Goal: Task Accomplishment & Management: Complete application form

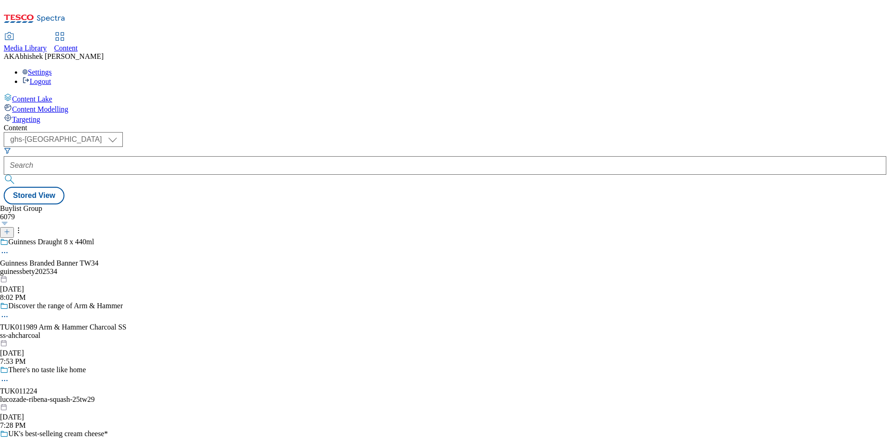
select select "ghs-[GEOGRAPHIC_DATA]"
click at [10, 229] on icon at bounding box center [7, 232] width 6 height 6
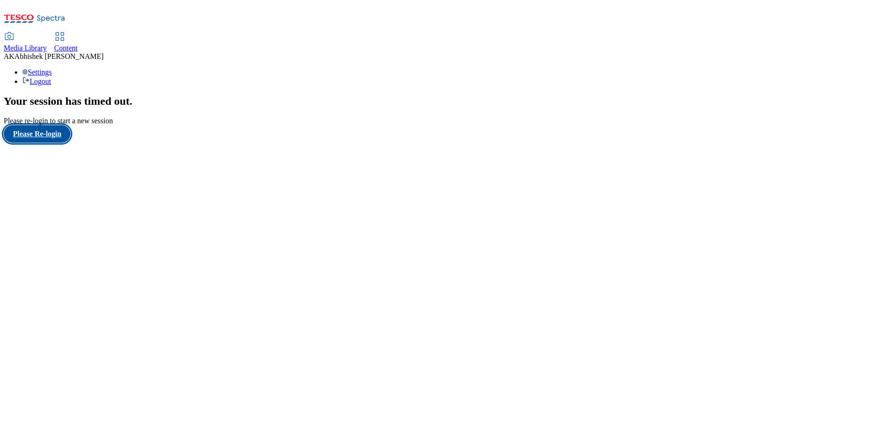
click at [58, 143] on button "Please Re-login" at bounding box center [37, 134] width 67 height 18
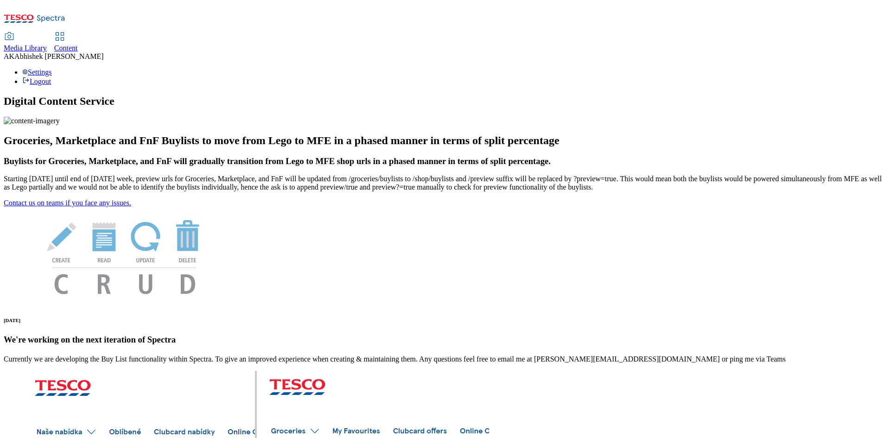
click at [78, 44] on span "Content" at bounding box center [66, 48] width 24 height 8
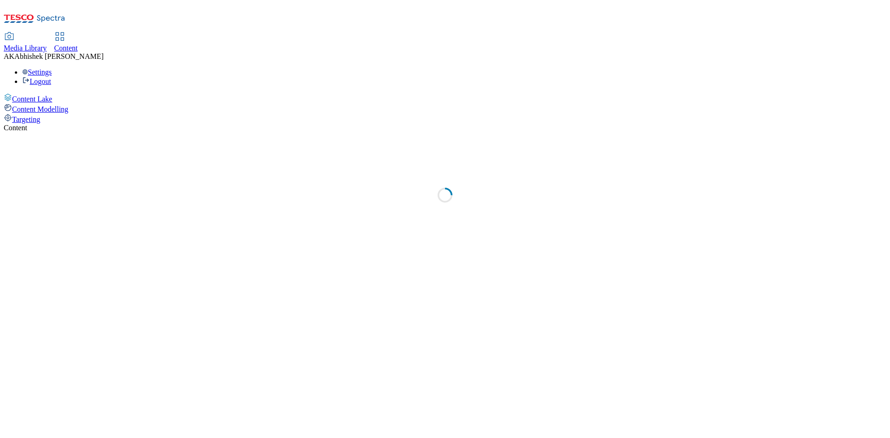
select select "ghs-[GEOGRAPHIC_DATA]"
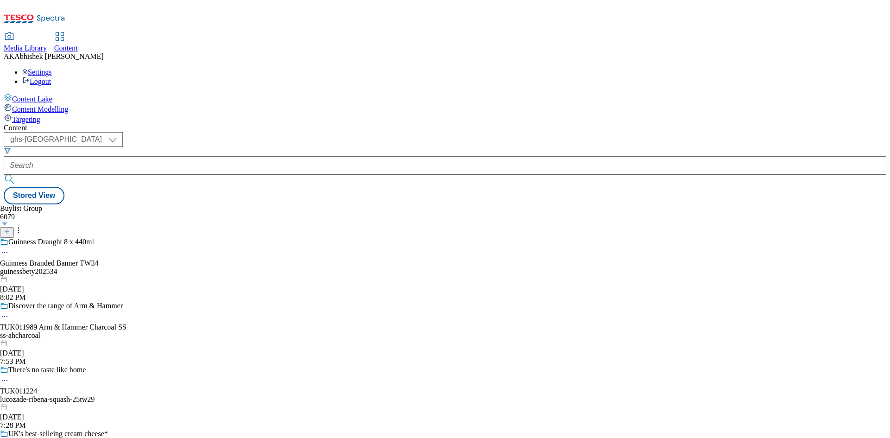
click at [10, 221] on button "button" at bounding box center [5, 223] width 10 height 5
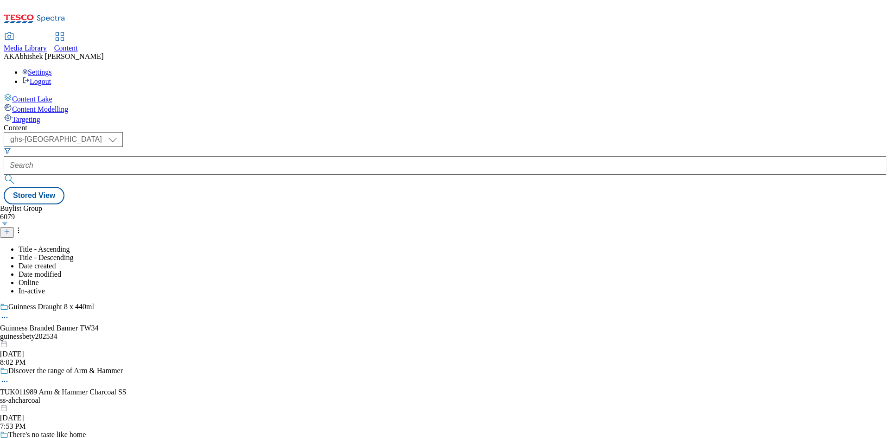
click at [410, 205] on div "Buylist Group 6079 Title - Ascending Title - Descending Date created Date modif…" at bounding box center [445, 205] width 883 height 0
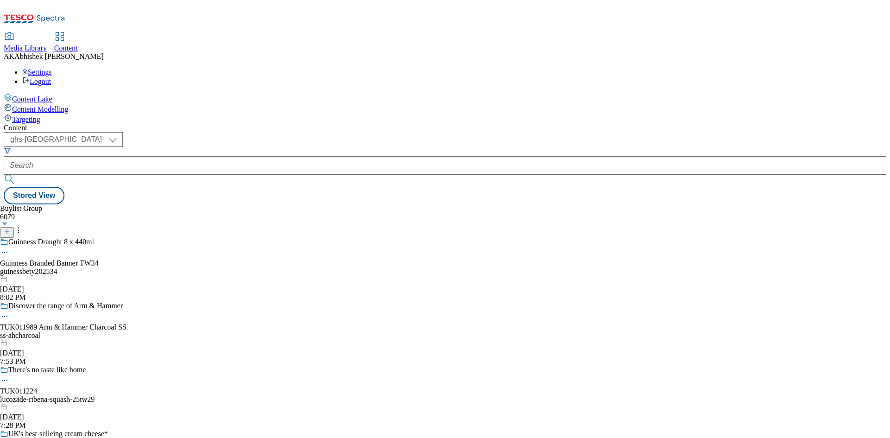
click at [10, 229] on icon at bounding box center [7, 232] width 6 height 6
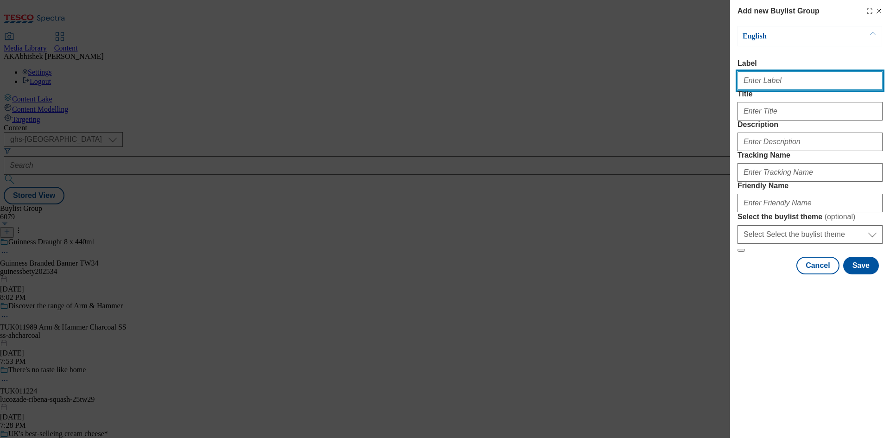
click at [765, 78] on input "Label" at bounding box center [810, 80] width 145 height 19
paste input "541649"
type input "Ad541649"
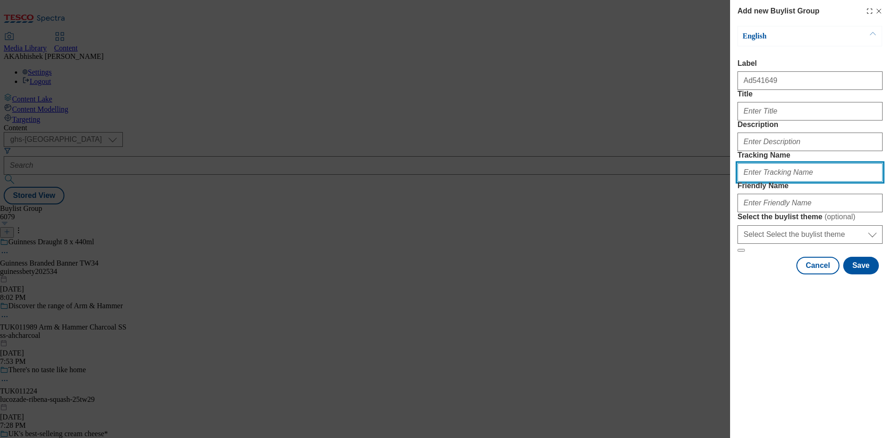
click at [788, 182] on input "Tracking Name" at bounding box center [810, 172] width 145 height 19
paste input "541649"
type input "DH_AD541649"
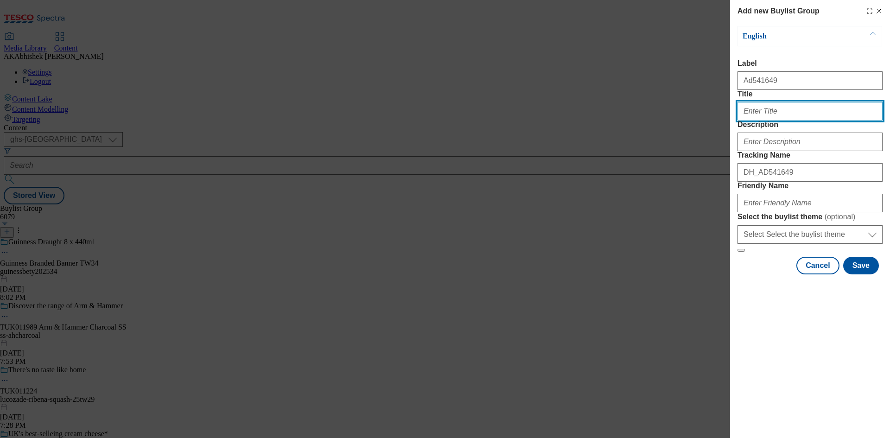
click at [808, 121] on div "Modal" at bounding box center [810, 109] width 145 height 22
paste input "Delicious & easy bakes in 3 simple steps..."
type input "Delicious & easy bakes in 3 simple steps..."
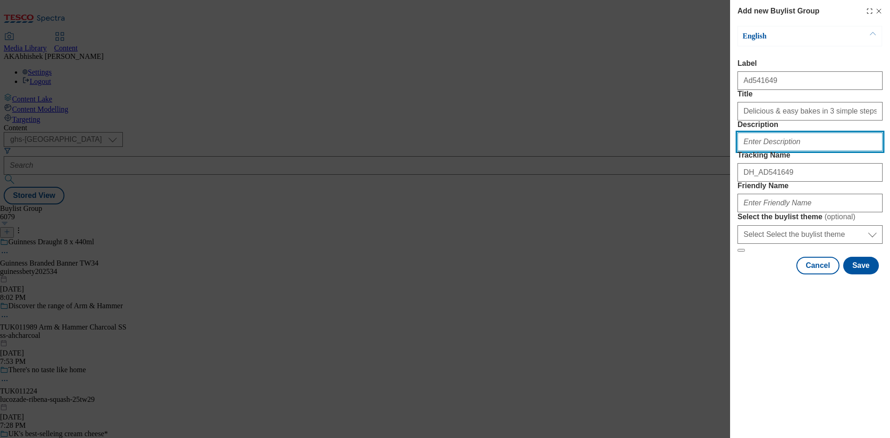
click at [790, 151] on input "Description" at bounding box center [810, 142] width 145 height 19
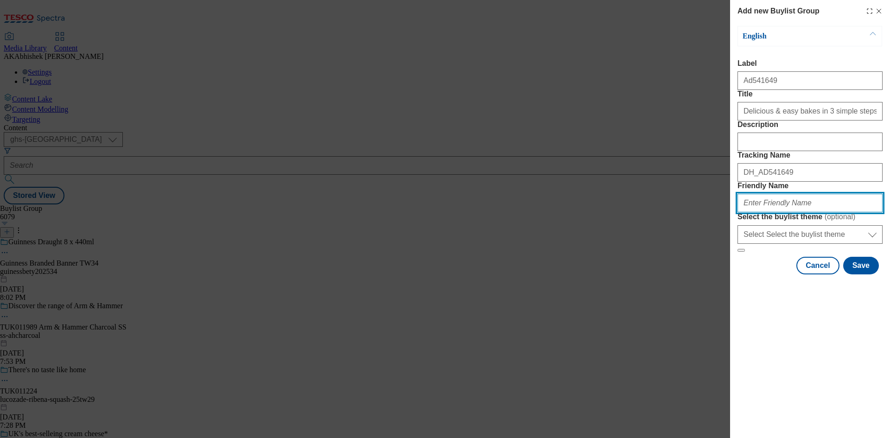
click at [800, 212] on input "Friendly Name" at bounding box center [810, 203] width 145 height 19
paste input "Betty_Crocker"
click at [758, 212] on input "gm-Betty_Crocker" at bounding box center [810, 203] width 145 height 19
type input "gm-betty-crocker-25tw28"
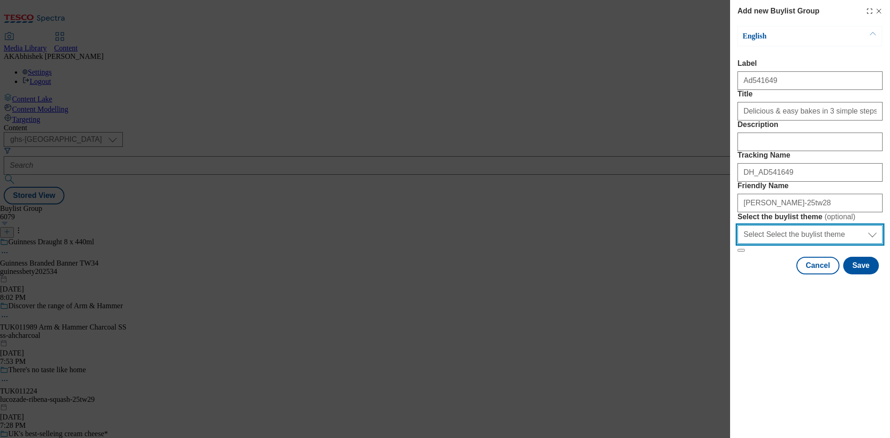
click at [822, 244] on select "Select Select the buylist theme default fandf" at bounding box center [810, 234] width 145 height 19
click at [809, 244] on select "Select Select the buylist theme default fandf" at bounding box center [810, 234] width 145 height 19
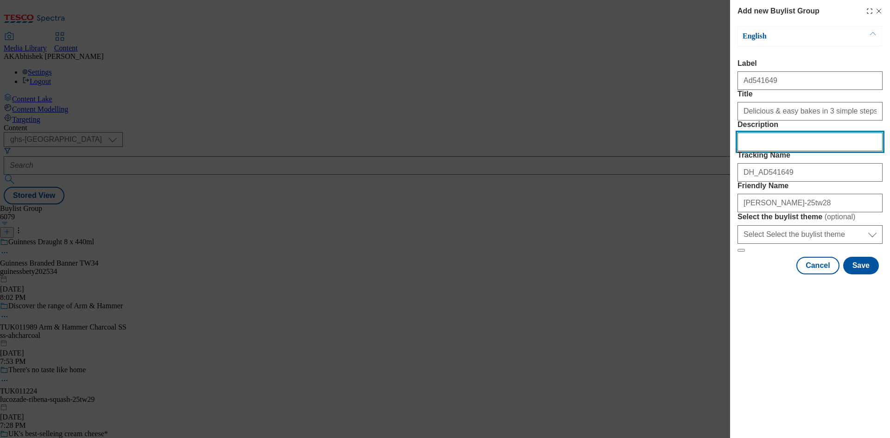
click at [804, 151] on input "Description" at bounding box center [810, 142] width 145 height 19
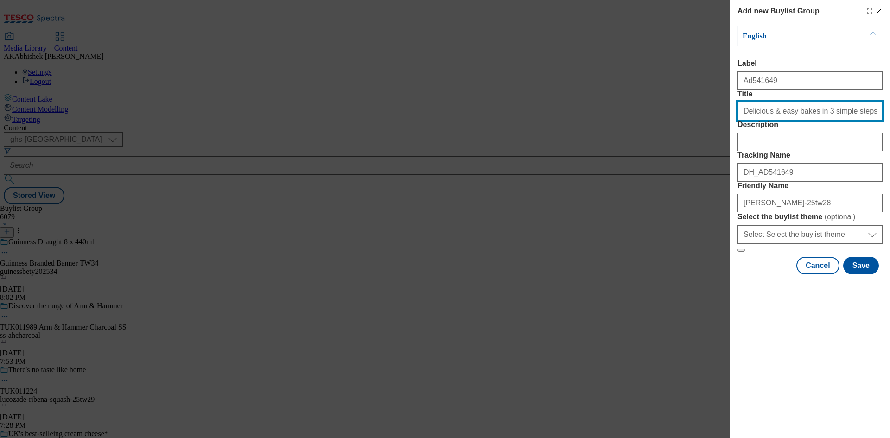
drag, startPoint x: 862, startPoint y: 130, endPoint x: 753, endPoint y: 130, distance: 109.0
click at [753, 121] on input "Delicious & easy bakes in 3 simple steps..." at bounding box center [810, 111] width 145 height 19
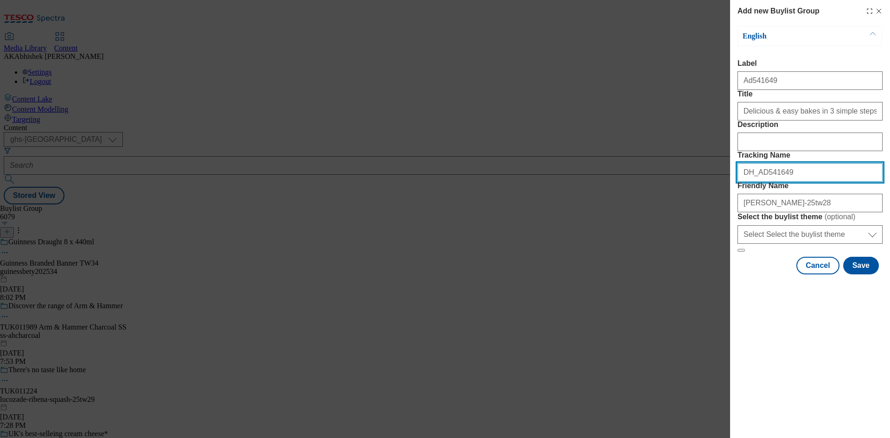
drag, startPoint x: 805, startPoint y: 219, endPoint x: 713, endPoint y: 219, distance: 92.3
click at [713, 219] on div "Add new Buylist Group English Label Ad541649 Title Delicious & easy bakes in 3 …" at bounding box center [445, 219] width 890 height 438
click at [864, 275] on button "Save" at bounding box center [862, 266] width 36 height 18
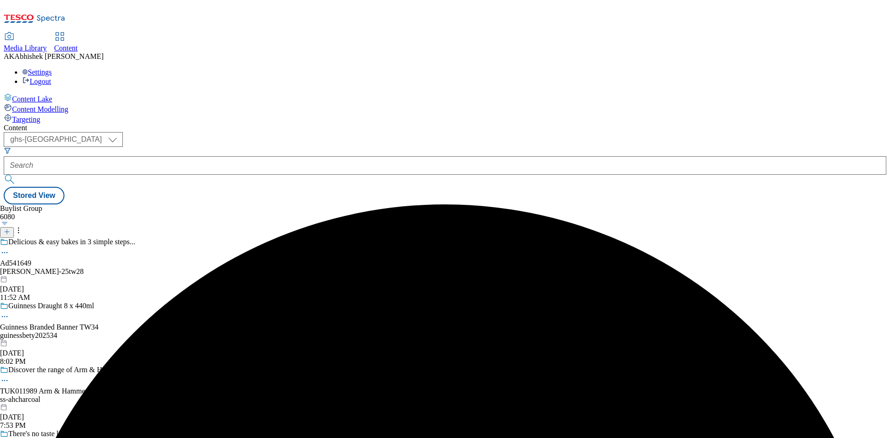
click at [135, 268] on div "gm-betty-crocker-25tw28" at bounding box center [67, 272] width 135 height 8
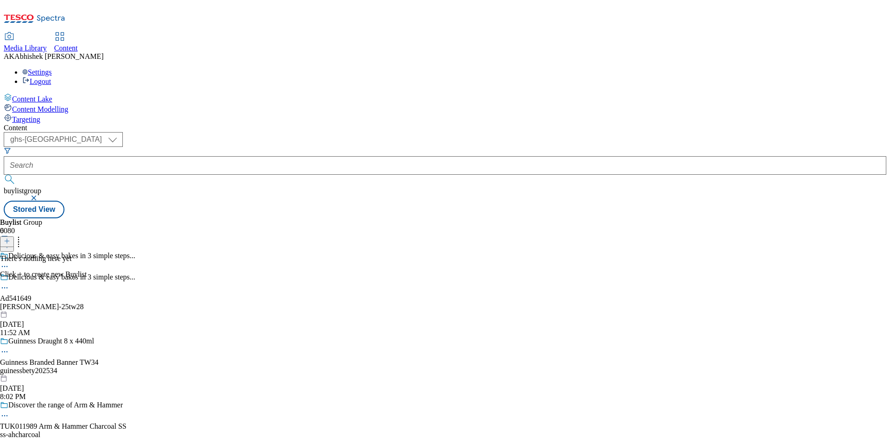
click at [10, 238] on icon at bounding box center [7, 241] width 6 height 6
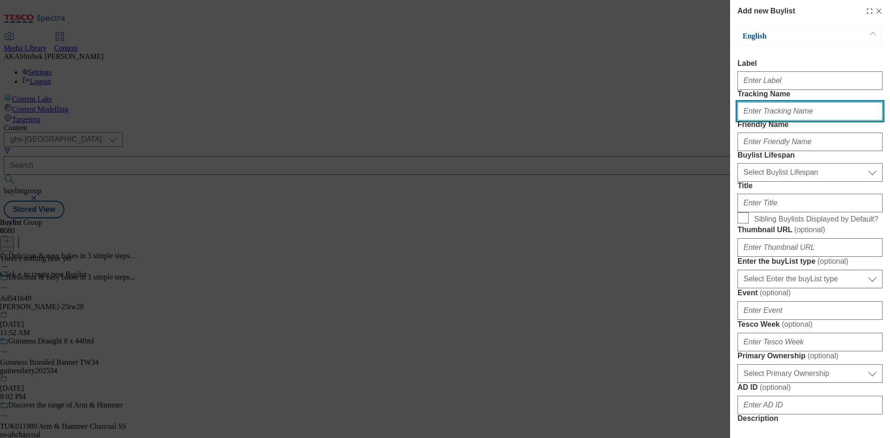
click at [770, 121] on input "Tracking Name" at bounding box center [810, 111] width 145 height 19
paste input "DH_AD541649"
click at [761, 121] on input "DH_AD541649" at bounding box center [810, 111] width 145 height 19
type input "DH_AD541649"
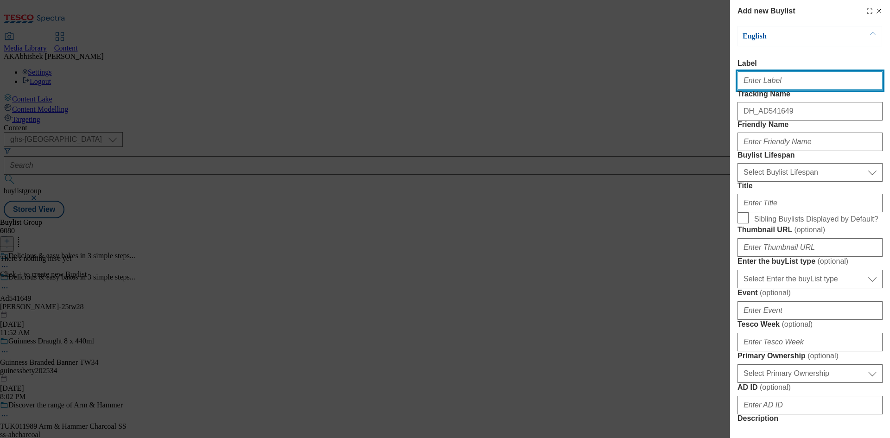
click at [772, 90] on input "Label" at bounding box center [810, 80] width 145 height 19
paste input "541649"
type input "Ad541649"
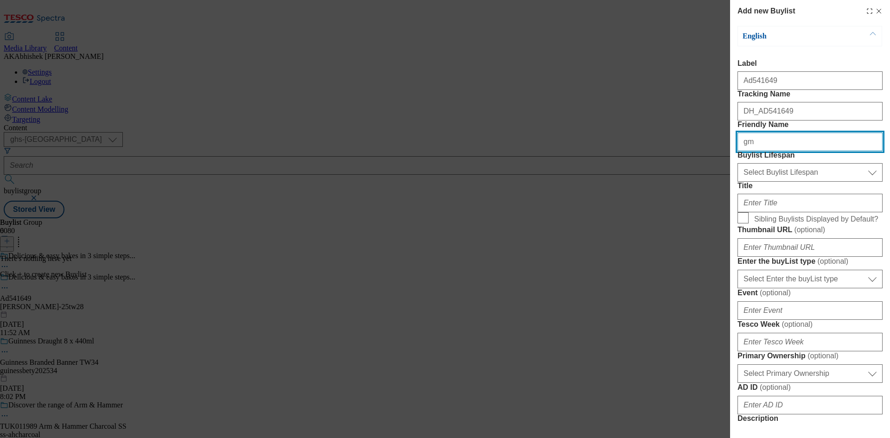
type input "gm"
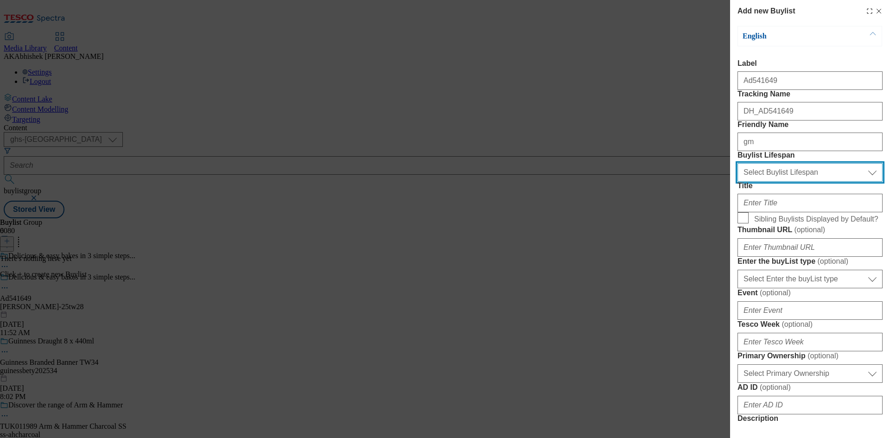
click at [792, 182] on select "Select Buylist Lifespan evergreen seasonal tactical" at bounding box center [810, 172] width 145 height 19
select select "tactical"
click at [738, 182] on select "Select Buylist Lifespan evergreen seasonal tactical" at bounding box center [810, 172] width 145 height 19
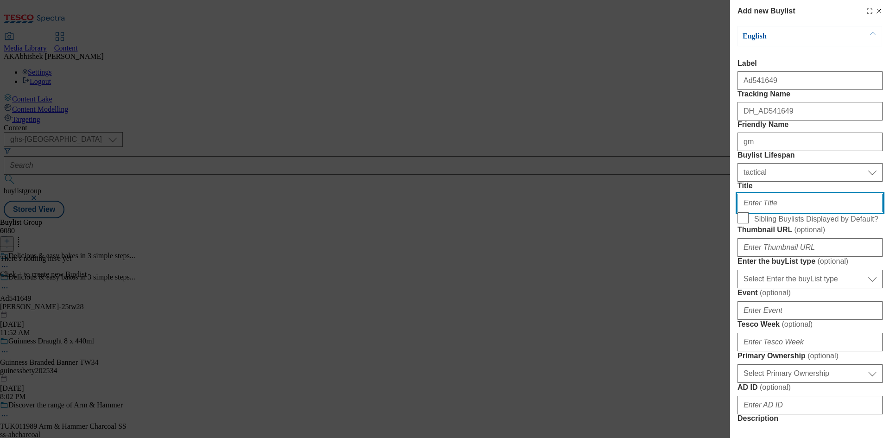
click at [807, 212] on input "Title" at bounding box center [810, 203] width 145 height 19
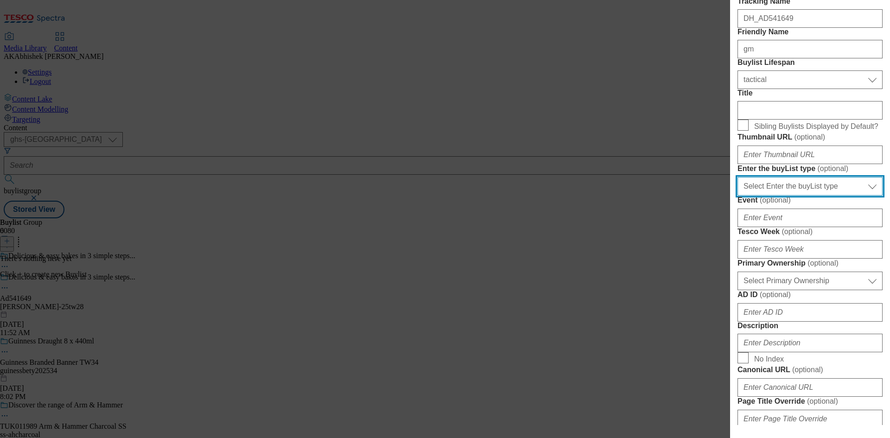
click at [823, 196] on select "Select Enter the buyList type event supplier funded long term >4 weeks supplier…" at bounding box center [810, 186] width 145 height 19
select select "supplier funded short term 1-3 weeks"
click at [738, 196] on select "Select Enter the buyList type event supplier funded long term >4 weeks supplier…" at bounding box center [810, 186] width 145 height 19
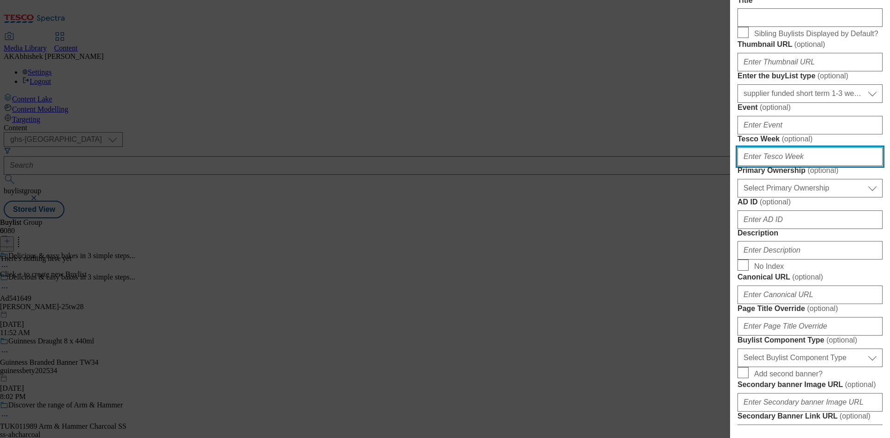
click at [817, 166] on input "Tesco Week ( optional )" at bounding box center [810, 156] width 145 height 19
type input "28"
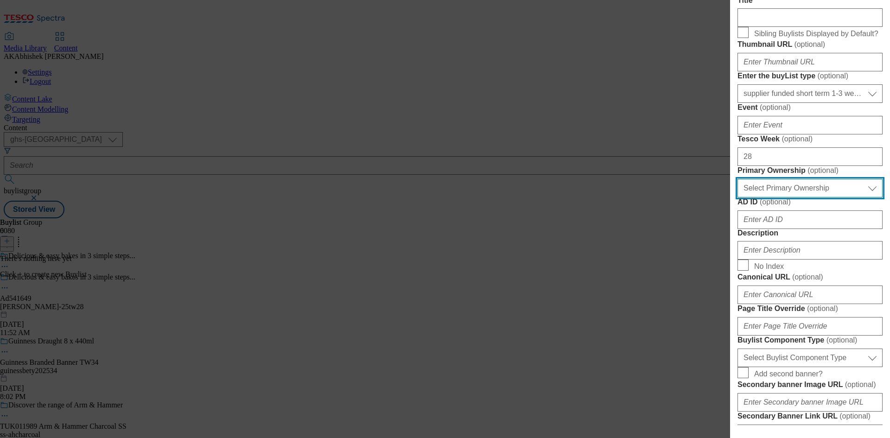
click at [813, 198] on select "Select Primary Ownership tesco dunnhumby" at bounding box center [810, 188] width 145 height 19
click at [738, 198] on select "Select Primary Ownership tesco dunnhumby" at bounding box center [810, 188] width 145 height 19
click at [794, 198] on select "Select Primary Ownership tesco dunnhumby" at bounding box center [810, 188] width 145 height 19
select select "dunnhumby"
click at [738, 198] on select "Select Primary Ownership tesco dunnhumby" at bounding box center [810, 188] width 145 height 19
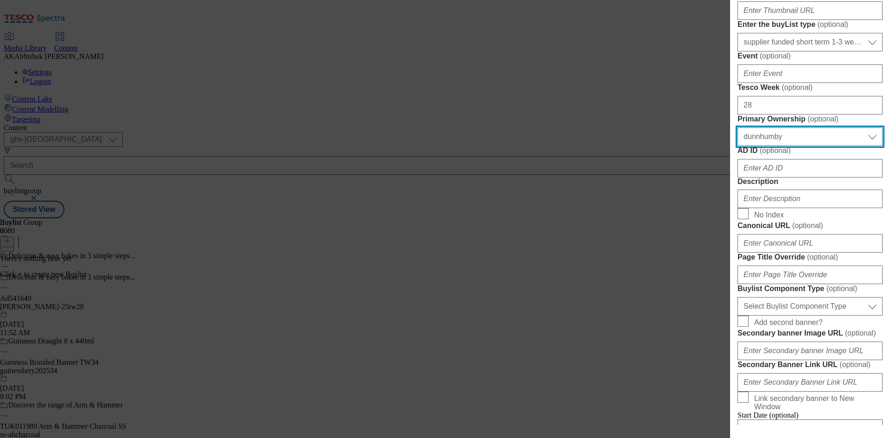
scroll to position [325, 0]
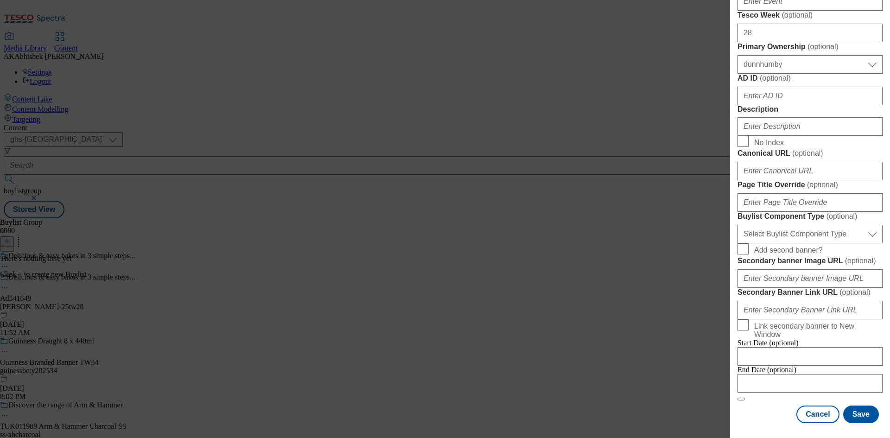
click at [791, 105] on div "Modal" at bounding box center [810, 94] width 145 height 22
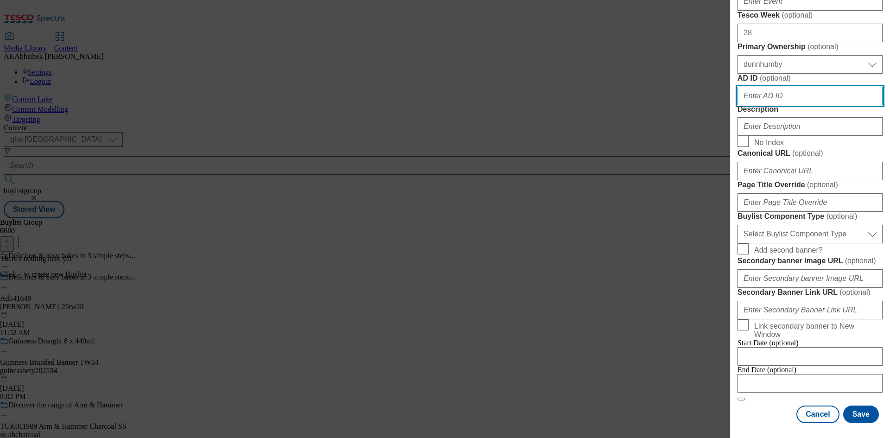
click at [789, 105] on input "AD ID ( optional )" at bounding box center [810, 96] width 145 height 19
paste input "541649"
type input "541649"
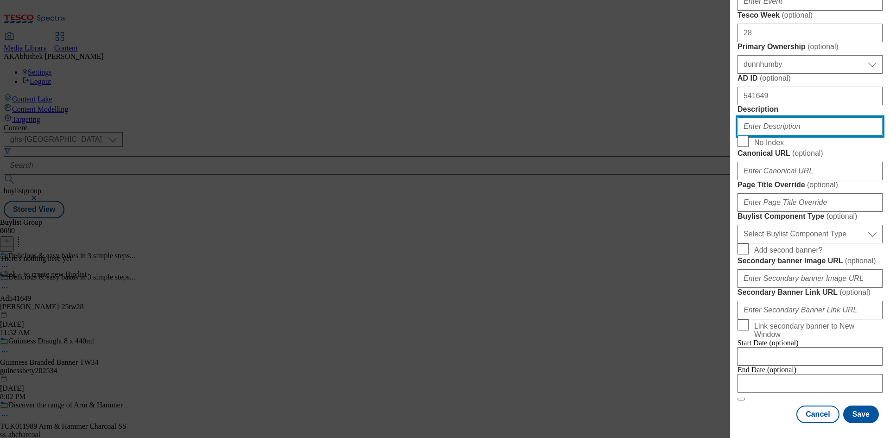
click at [790, 136] on input "Description" at bounding box center [810, 126] width 145 height 19
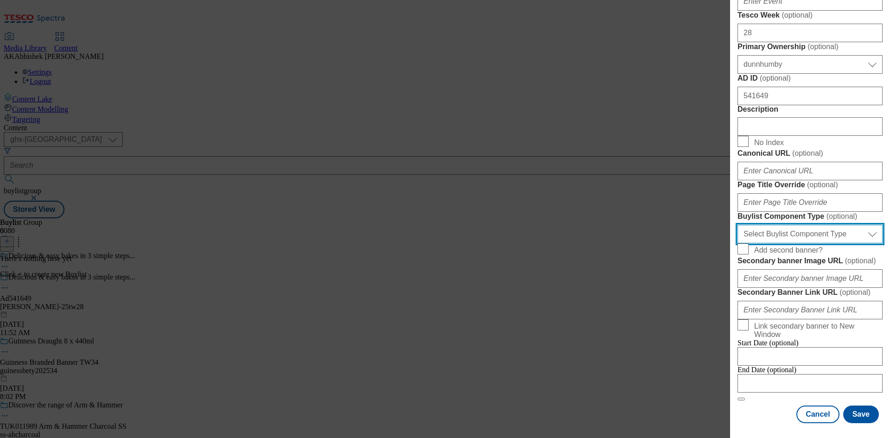
click at [826, 243] on select "Select Buylist Component Type Banner Competition Header Meal" at bounding box center [810, 234] width 145 height 19
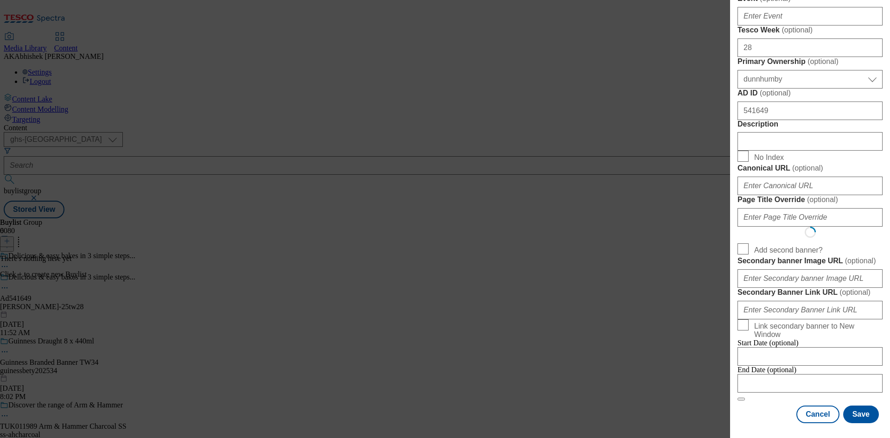
select select "Banner"
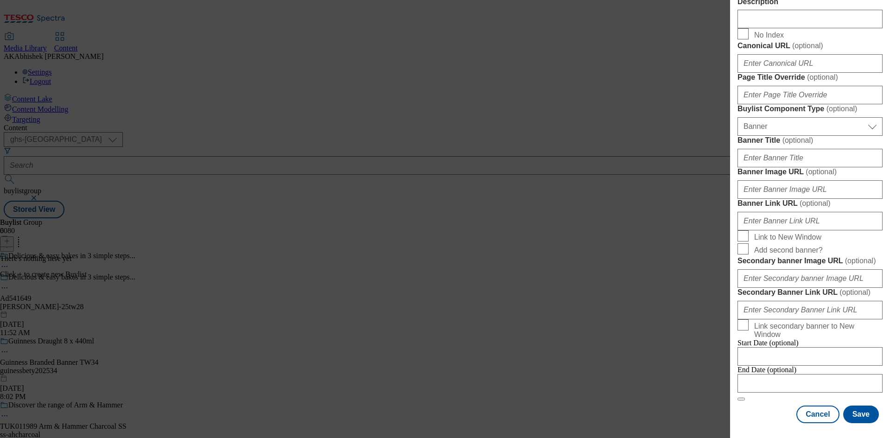
scroll to position [813, 0]
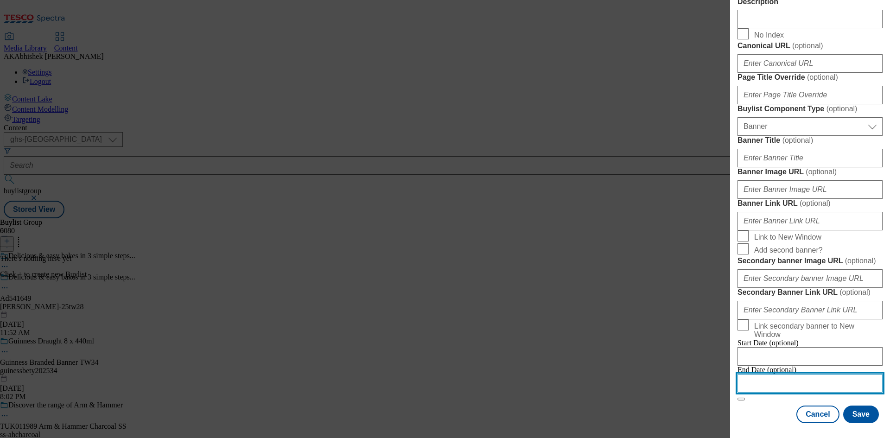
click at [833, 379] on input "Modal" at bounding box center [810, 383] width 145 height 19
select select "2025"
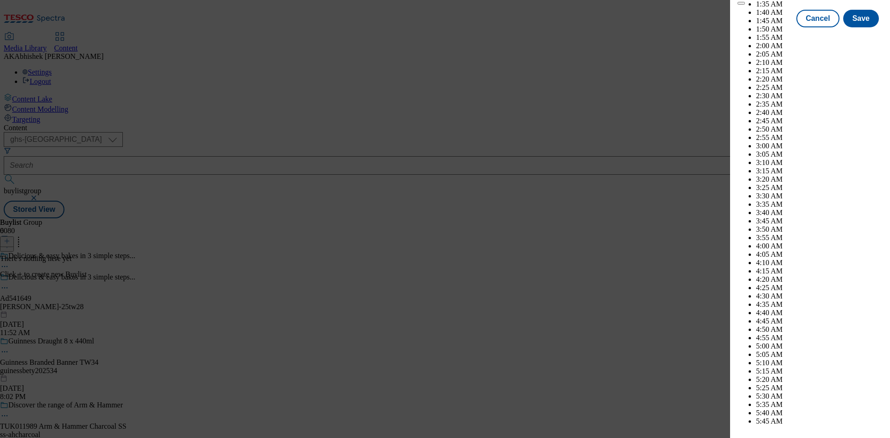
scroll to position [2428, 0]
select select "November"
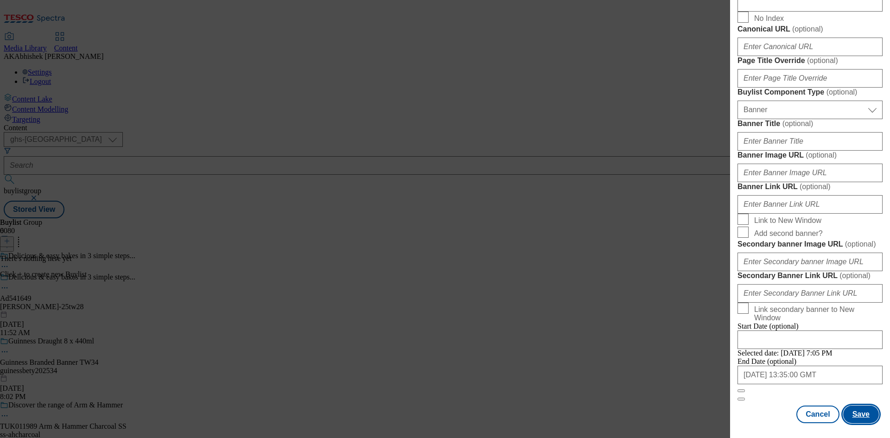
click at [854, 416] on button "Save" at bounding box center [862, 415] width 36 height 18
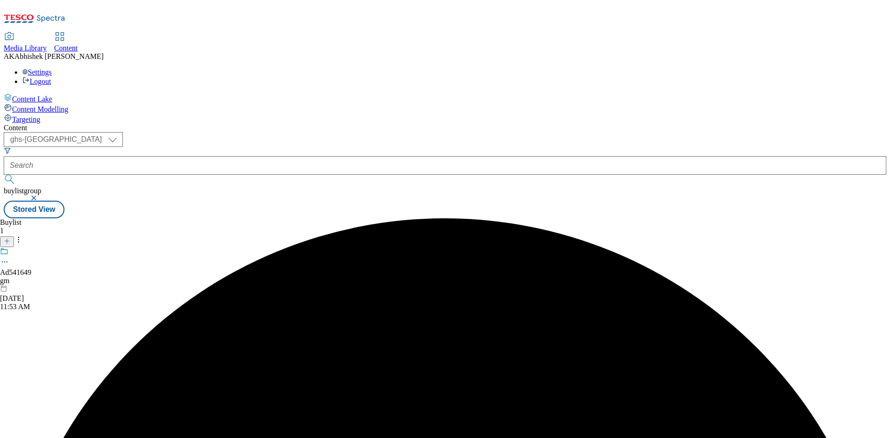
click at [32, 277] on div "gm" at bounding box center [16, 281] width 32 height 8
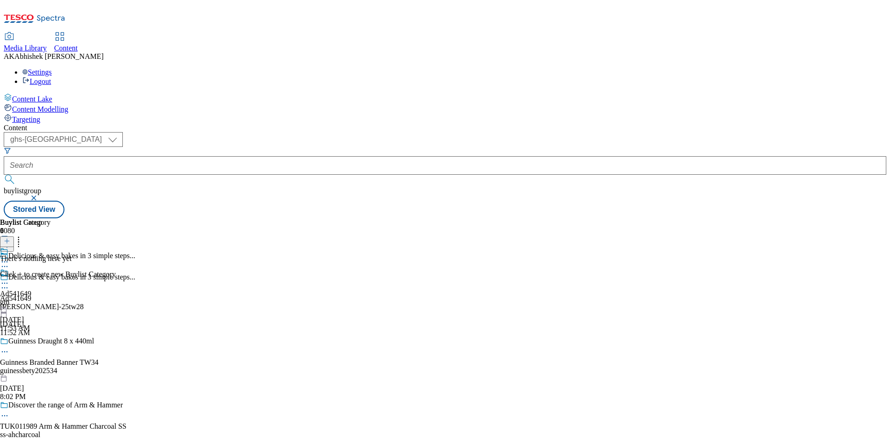
click at [32, 298] on div "gm" at bounding box center [16, 302] width 32 height 8
click at [9, 283] on icon at bounding box center [4, 287] width 9 height 9
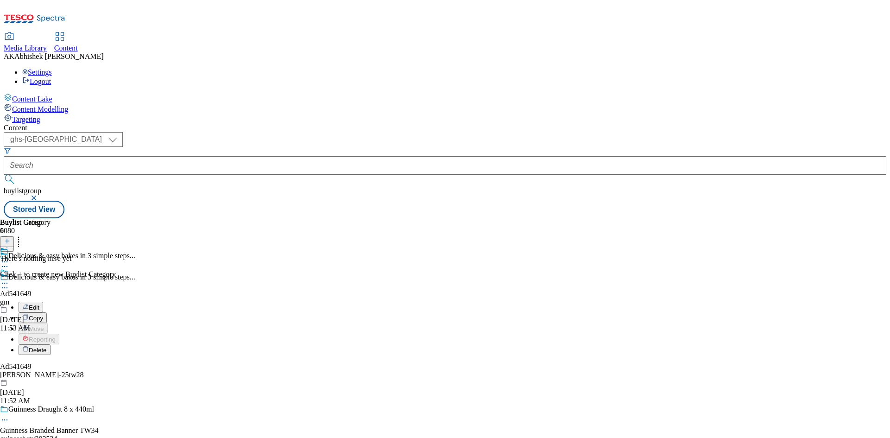
click at [39, 304] on span "Edit" at bounding box center [34, 307] width 11 height 7
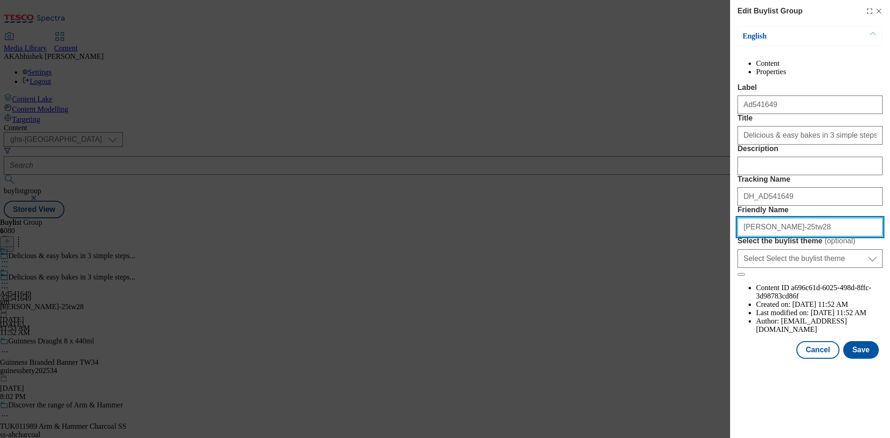
drag, startPoint x: 829, startPoint y: 310, endPoint x: 706, endPoint y: 311, distance: 122.9
click at [706, 311] on div "Edit Buylist Group English Content Properties Label Ad541649 Title Delicious & …" at bounding box center [445, 219] width 890 height 438
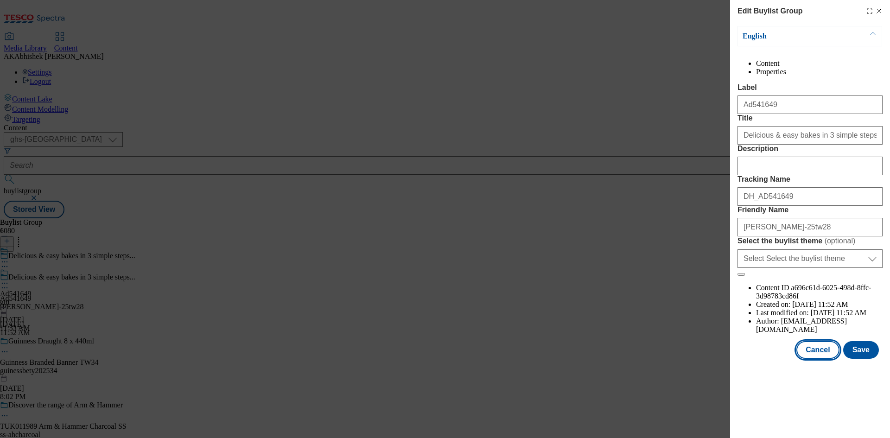
click at [828, 359] on button "Cancel" at bounding box center [818, 350] width 43 height 18
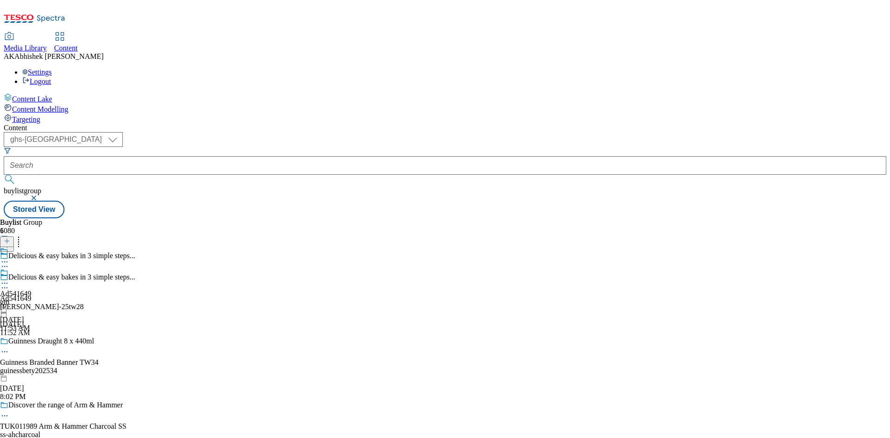
click at [32, 298] on div "gm" at bounding box center [16, 302] width 32 height 8
click at [14, 237] on button at bounding box center [7, 242] width 14 height 11
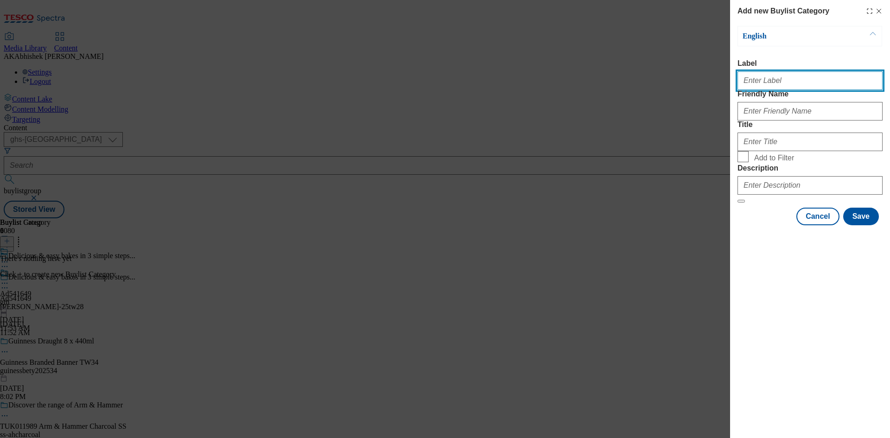
click at [758, 85] on input "Label" at bounding box center [810, 80] width 145 height 19
paste input "gm-betty-crocker-25tw28"
type input "gm-betty-crocker-25tw28"
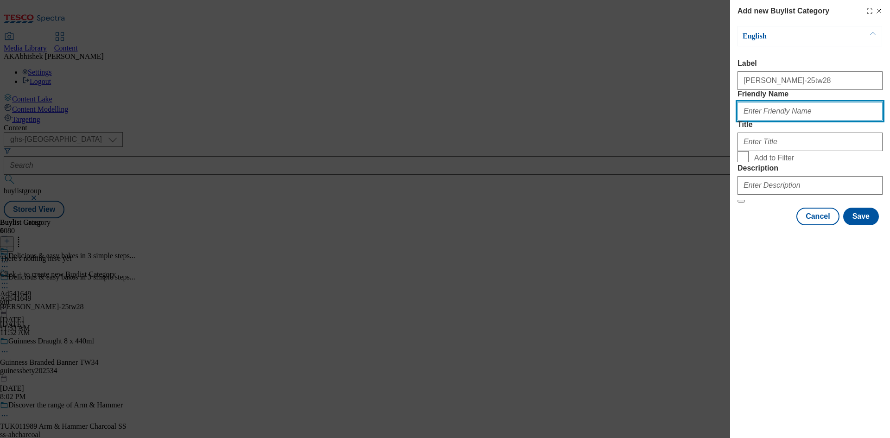
drag, startPoint x: 776, startPoint y: 133, endPoint x: 783, endPoint y: 132, distance: 6.5
click at [776, 121] on input "Friendly Name" at bounding box center [810, 111] width 145 height 19
paste input "gm-betty-crocker-25tw28"
click at [788, 121] on input "gm-betty-crocker-25tw28" at bounding box center [810, 111] width 145 height 19
drag, startPoint x: 789, startPoint y: 131, endPoint x: 890, endPoint y: 118, distance: 101.9
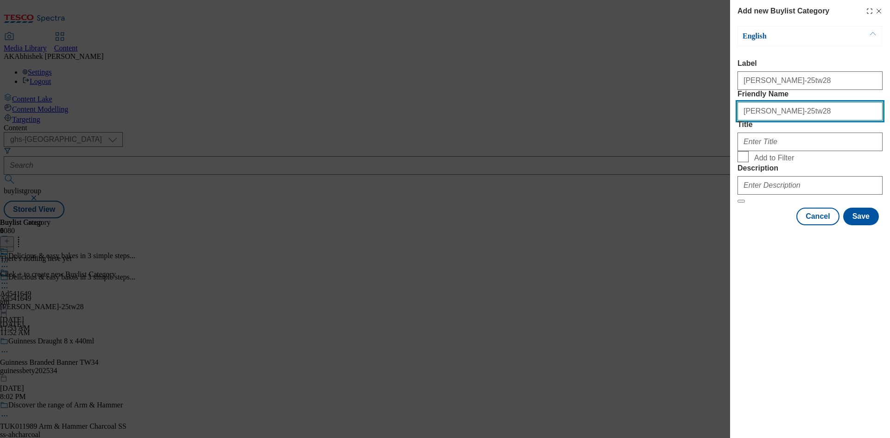
click at [890, 118] on div "Add new Buylist Category English Label gm-betty-crocker-25tw28 Friendly Name gm…" at bounding box center [810, 113] width 160 height 227
type input "gm-betty-crocker"
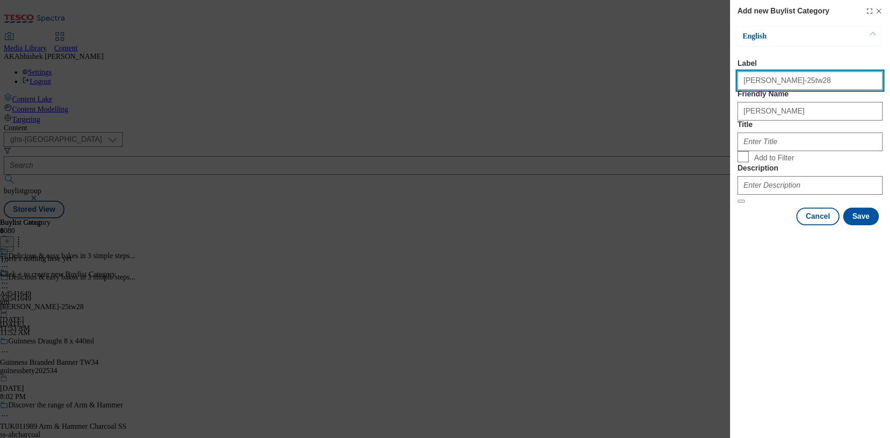
drag, startPoint x: 818, startPoint y: 83, endPoint x: 557, endPoint y: 88, distance: 261.1
click at [559, 88] on div "Add new Buylist Category English Label gm-betty-crocker-25tw28 Friendly Name gm…" at bounding box center [445, 219] width 890 height 438
paste input "541649"
type input "Ad541649"
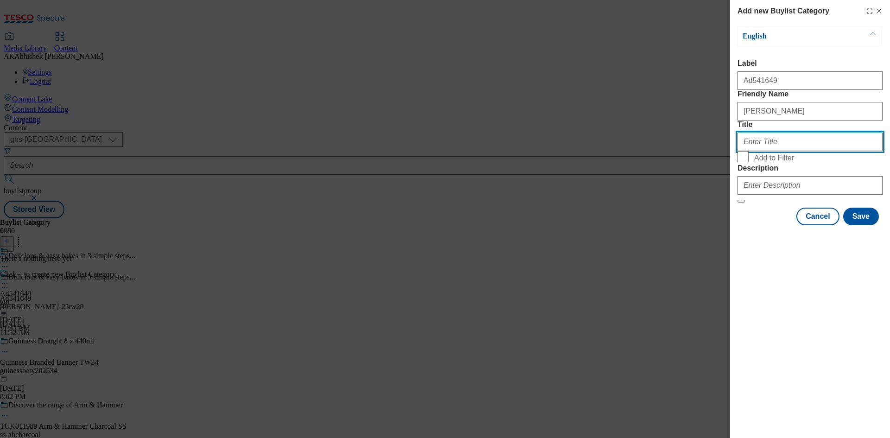
click at [778, 151] on input "Title" at bounding box center [810, 142] width 145 height 19
click at [788, 151] on input "Title" at bounding box center [810, 142] width 145 height 19
paste input "General Mills"
type input "General Mills"
click at [802, 203] on form "Label Ad541649 Friendly Name gm-betty-crocker Title General Mills Add to Filter…" at bounding box center [810, 131] width 145 height 144
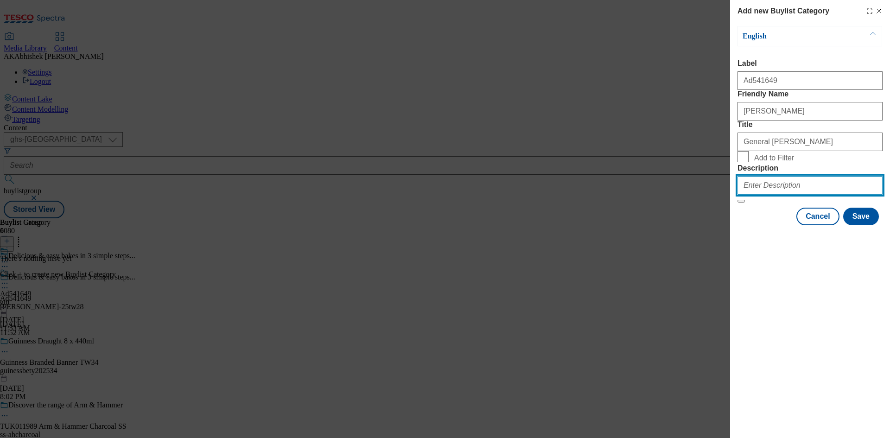
click at [795, 195] on input "Description" at bounding box center [810, 185] width 145 height 19
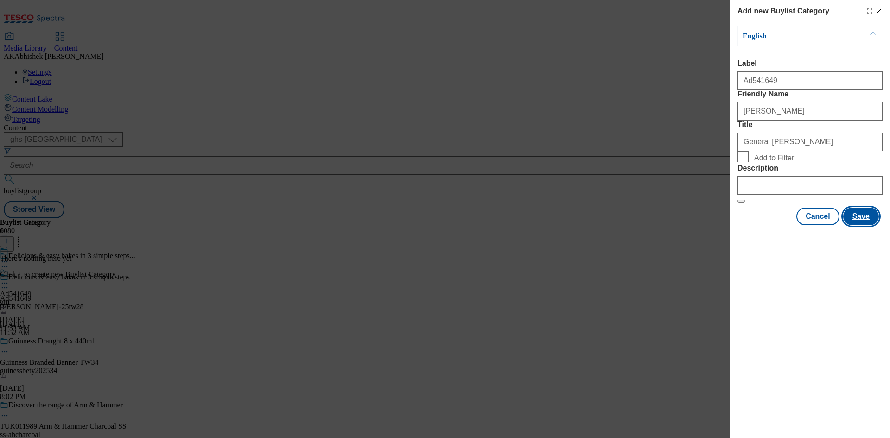
click at [857, 225] on button "Save" at bounding box center [862, 217] width 36 height 18
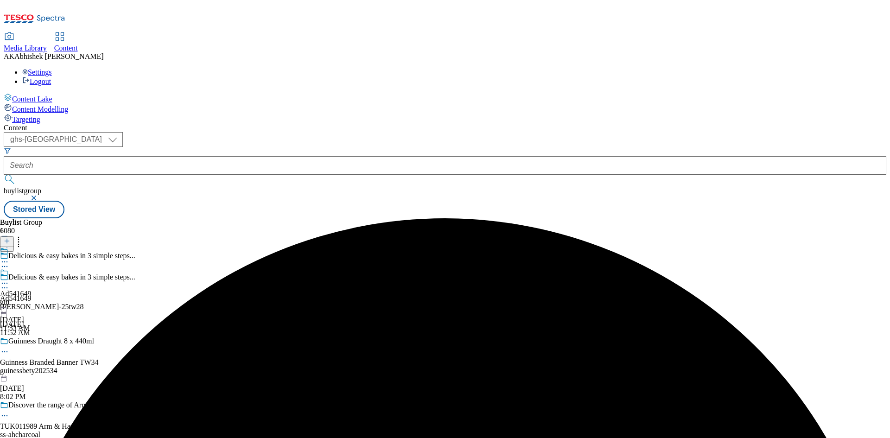
click at [32, 269] on div "Ad541649 gm Aug 29, 2025 11:53 AM" at bounding box center [16, 301] width 32 height 64
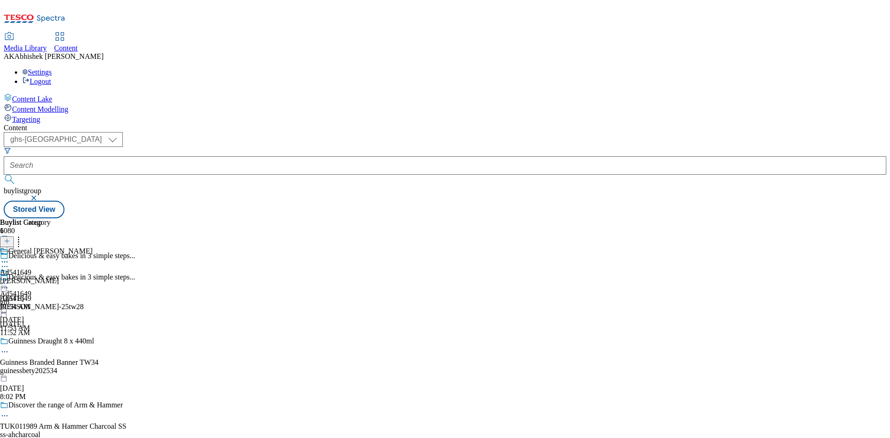
click at [32, 298] on div "gm" at bounding box center [16, 302] width 32 height 8
click at [93, 277] on div "gm-betty-crocker" at bounding box center [46, 281] width 93 height 8
click at [10, 238] on icon at bounding box center [7, 241] width 6 height 6
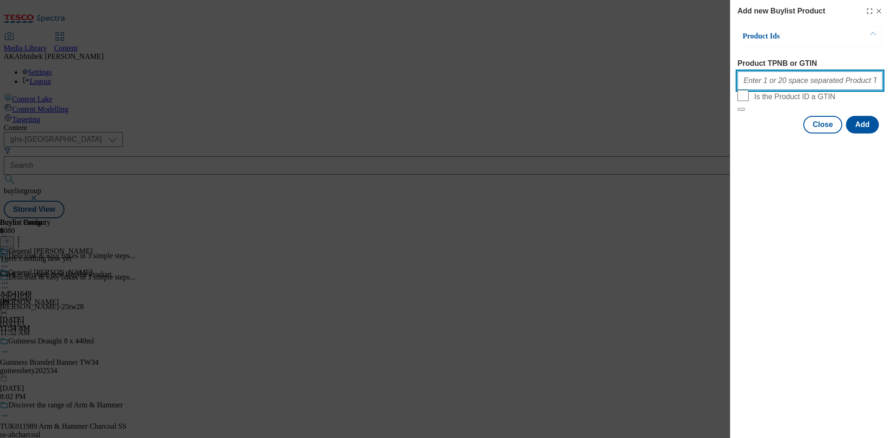
click at [776, 80] on input "Product TPNB or GTIN" at bounding box center [810, 80] width 145 height 19
paste input "79659246 52266130"
type input "79659246 52266130"
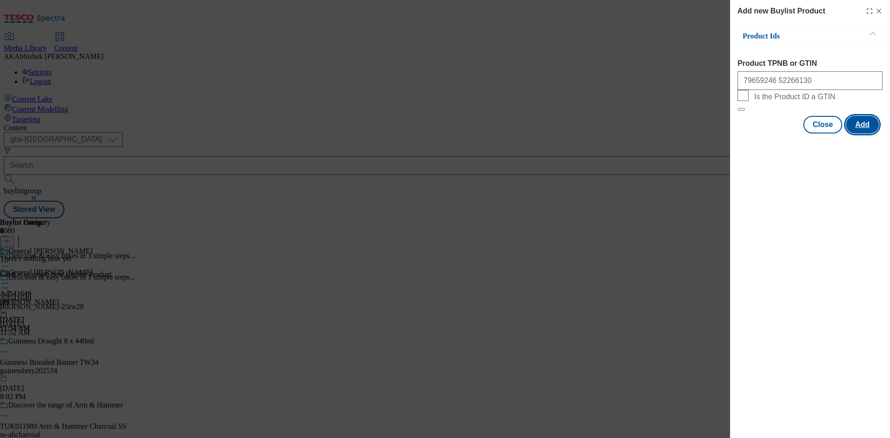
click at [870, 134] on button "Add" at bounding box center [862, 125] width 33 height 18
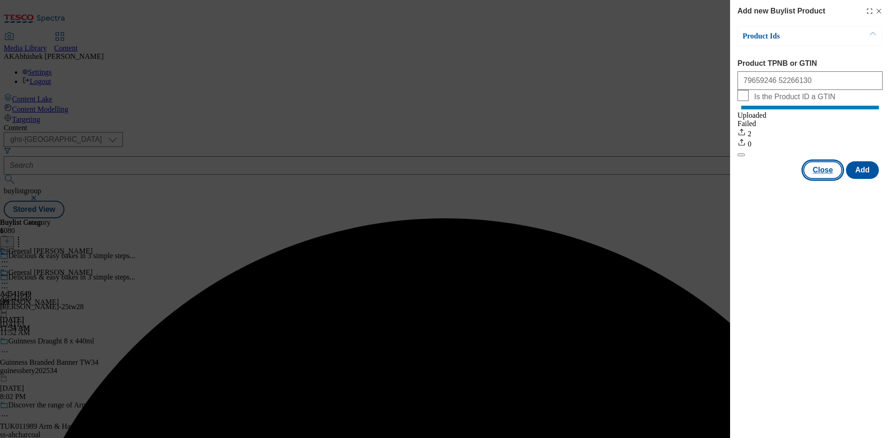
click at [831, 179] on button "Close" at bounding box center [823, 170] width 39 height 18
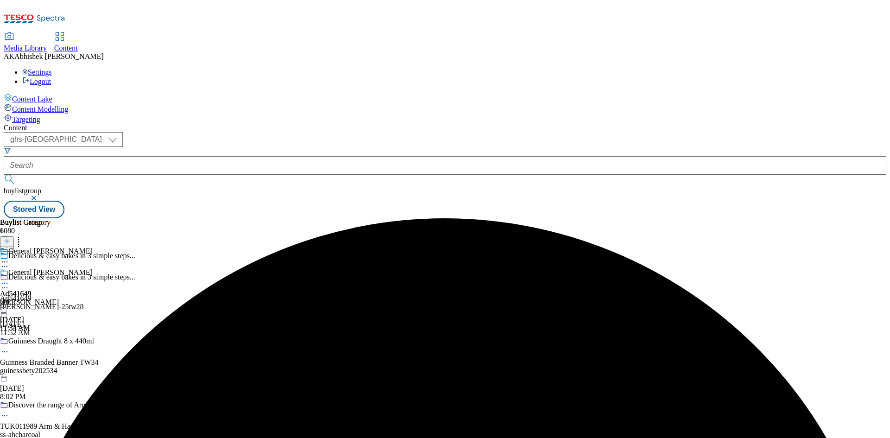
click at [9, 279] on icon at bounding box center [4, 283] width 9 height 9
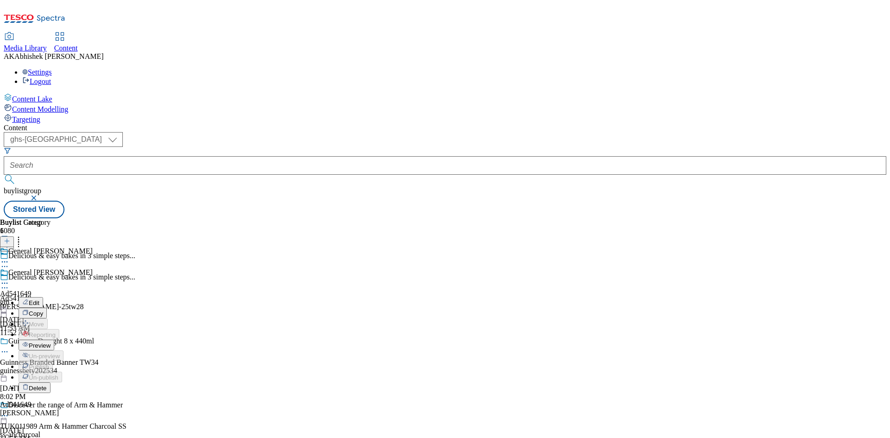
click at [643, 218] on div "Buylist Group 6080 Delicious & easy bakes in 3 simple steps... Delicious & easy…" at bounding box center [445, 218] width 883 height 0
click at [93, 298] on div "gm-betty-crocker" at bounding box center [46, 302] width 93 height 8
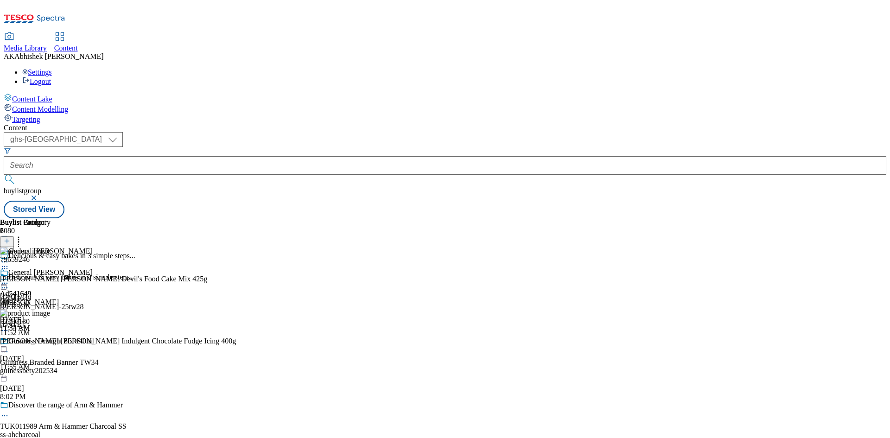
click at [9, 279] on icon at bounding box center [4, 283] width 9 height 9
click at [51, 342] on span "Preview" at bounding box center [40, 345] width 22 height 7
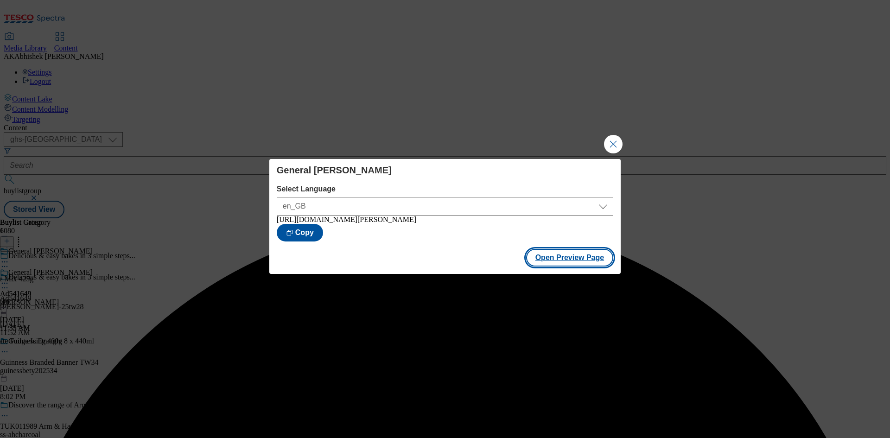
click at [563, 257] on button "Open Preview Page" at bounding box center [570, 258] width 88 height 18
click at [619, 139] on button "Close Modal" at bounding box center [613, 144] width 19 height 19
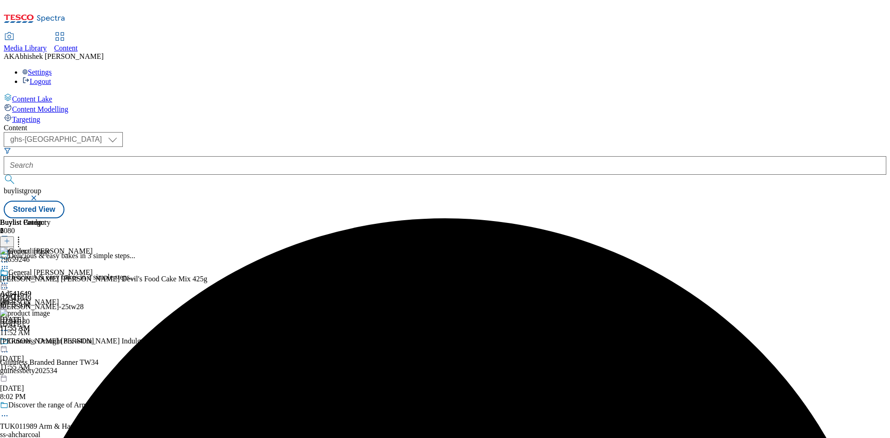
click at [9, 279] on icon at bounding box center [4, 283] width 9 height 9
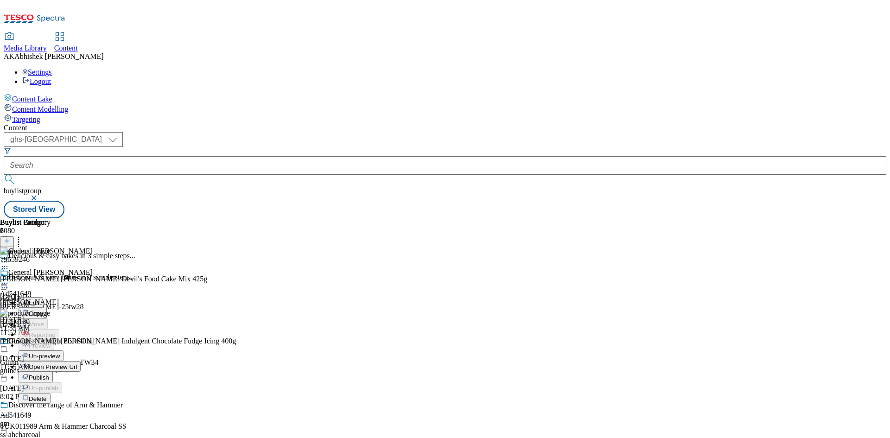
click at [405, 124] on div "Content ( optional ) ghs-roi ghs-uk ghs-uk buylistgroup Stored View Buylist Gro…" at bounding box center [445, 171] width 883 height 95
click at [9, 283] on icon at bounding box center [4, 287] width 9 height 9
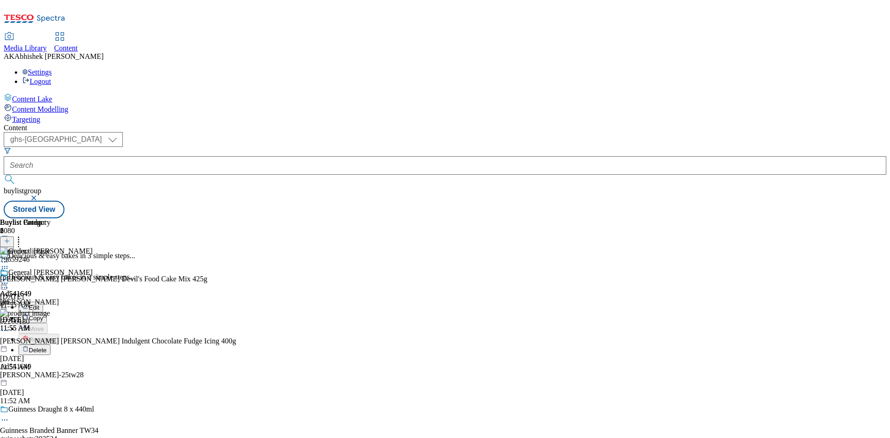
click at [39, 304] on span "Edit" at bounding box center [34, 307] width 11 height 7
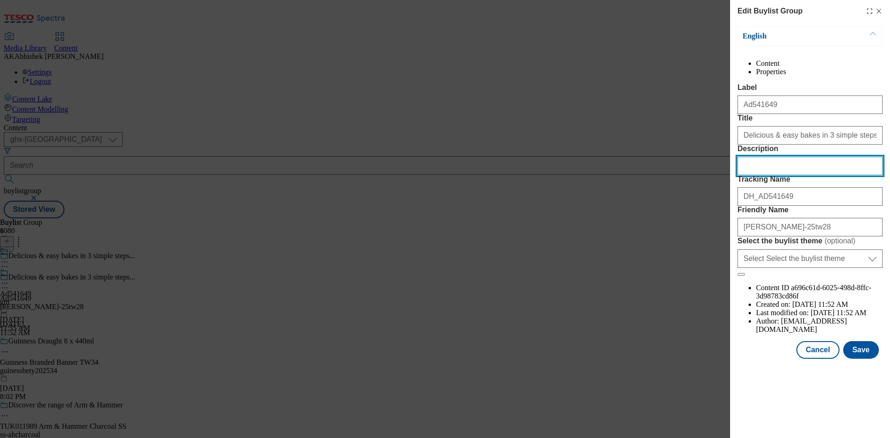
click at [793, 175] on input "Description" at bounding box center [810, 166] width 145 height 19
paste input "Betty Crocker Devils Food Chocolate Cake Mix 425G"
type input "Betty Crocker Devils Food Chocolate Cake Mix 425G"
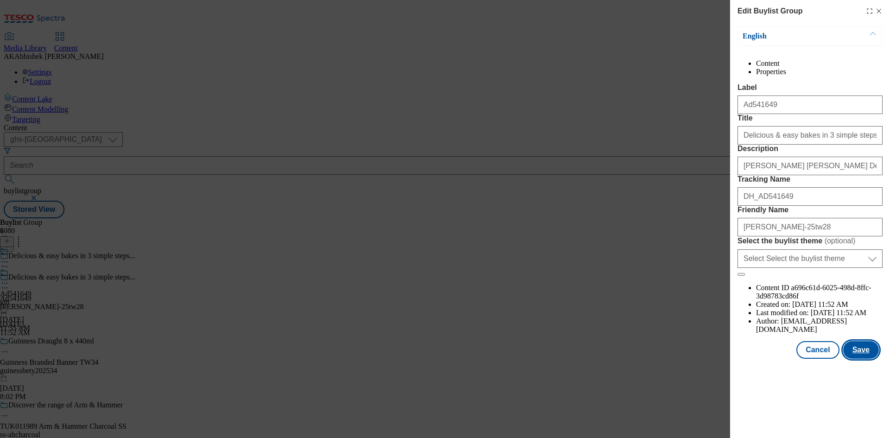
click at [864, 359] on button "Save" at bounding box center [862, 350] width 36 height 18
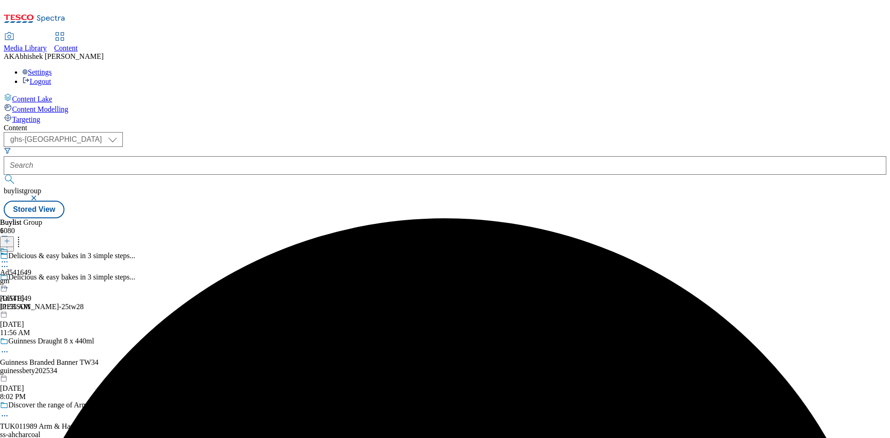
click at [9, 257] on icon at bounding box center [4, 261] width 9 height 9
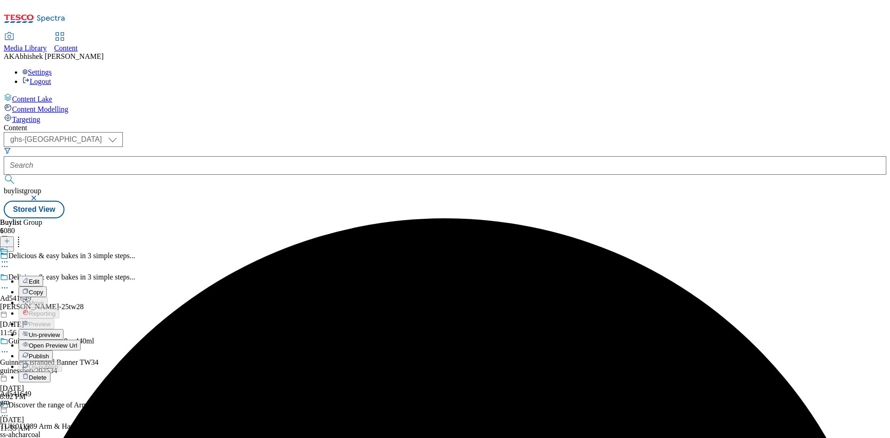
click at [39, 278] on span "Edit" at bounding box center [34, 281] width 11 height 7
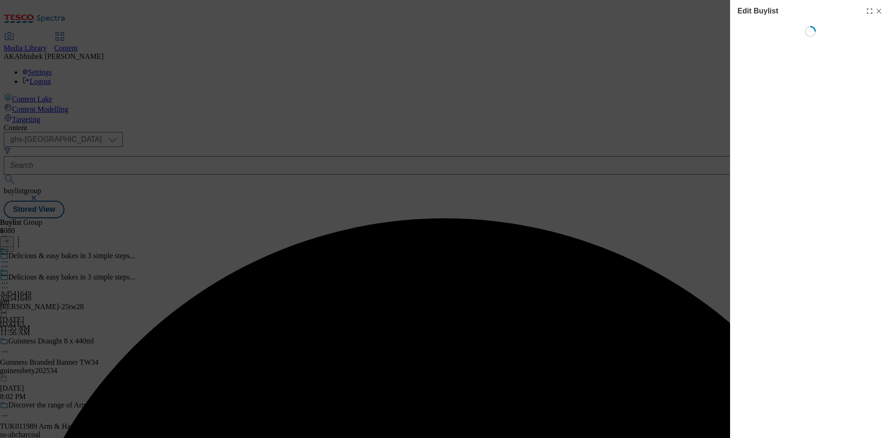
select select "tactical"
select select "supplier funded short term 1-3 weeks"
select select "dunnhumby"
select select "Banner"
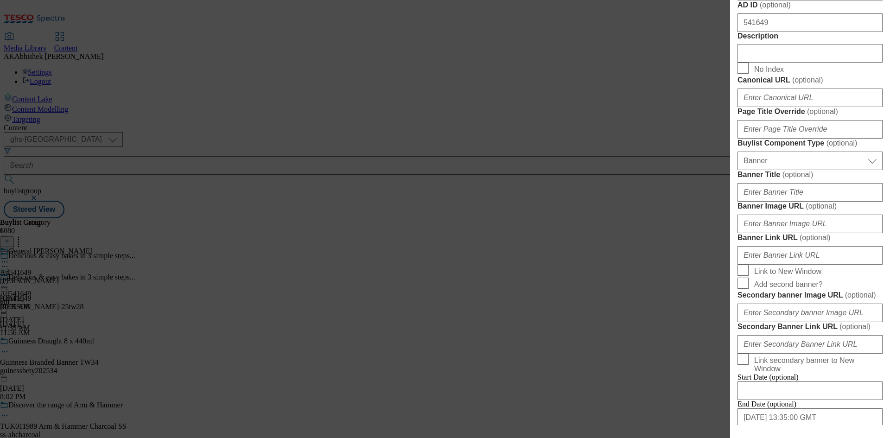
scroll to position [464, 0]
click at [791, 62] on input "Description" at bounding box center [810, 53] width 145 height 19
paste input "Betty Crocker Devils Food Chocolate Cake Mix 425G"
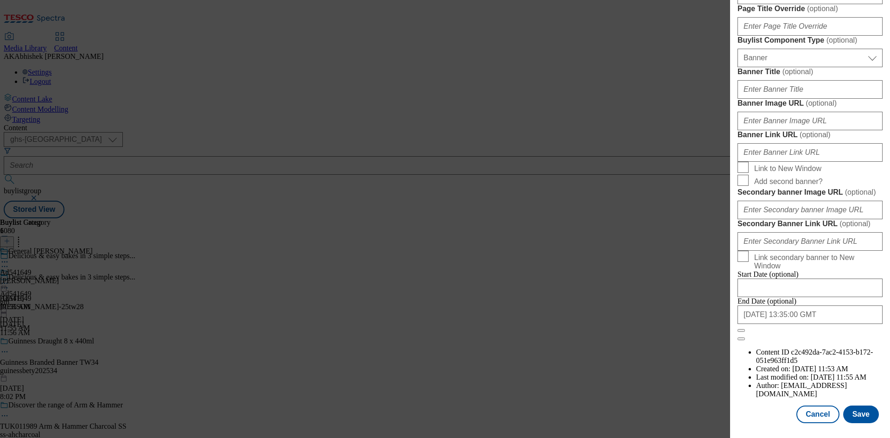
scroll to position [911, 0]
type input "Betty Crocker Devils Food Chocolate Cake Mix 425G"
click at [862, 419] on button "Save" at bounding box center [862, 415] width 36 height 18
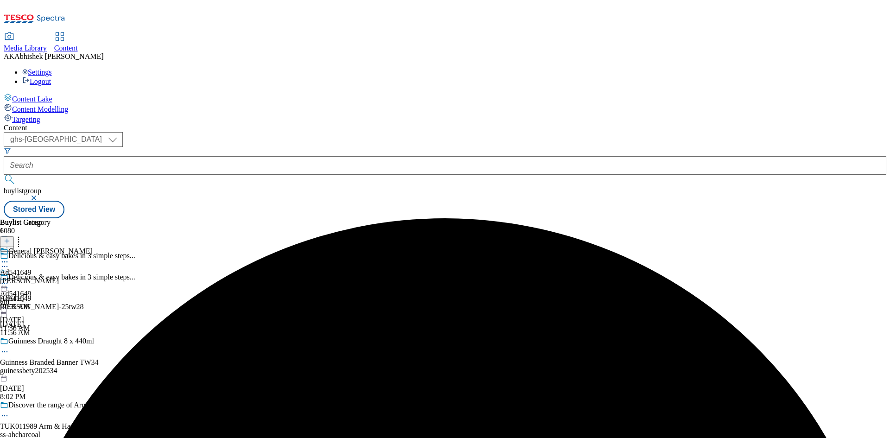
click at [9, 257] on icon at bounding box center [4, 261] width 9 height 9
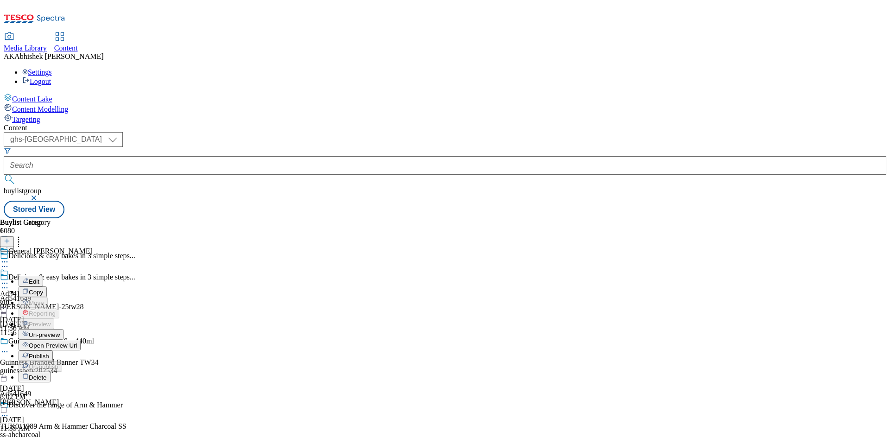
click at [29, 277] on icon at bounding box center [25, 280] width 6 height 6
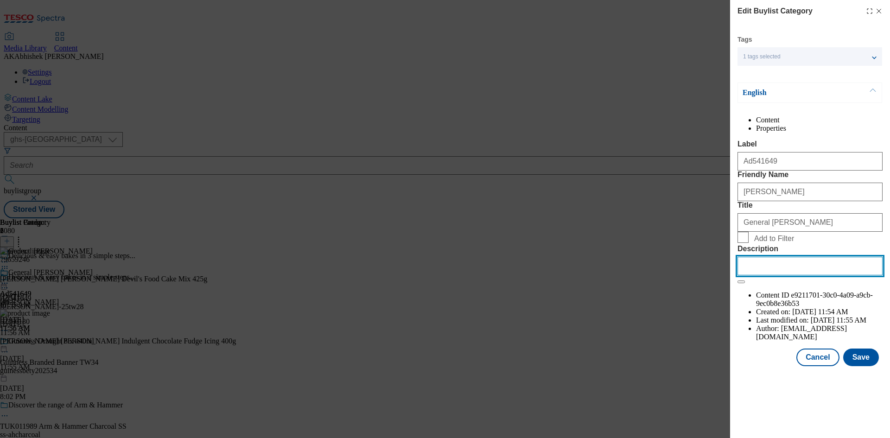
click at [790, 275] on input "Description" at bounding box center [810, 266] width 145 height 19
paste input "Betty Crocker Devils Food Chocolate Cake Mix 425G"
type input "Betty Crocker Devils Food Chocolate Cake Mix 425G"
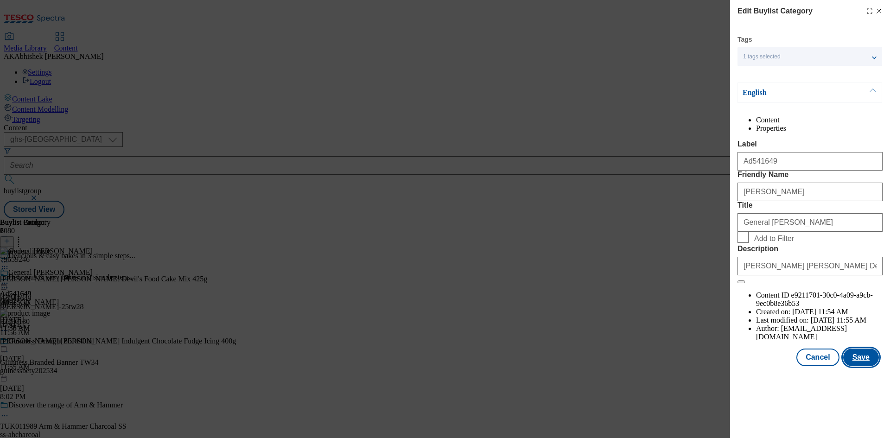
click at [863, 366] on button "Save" at bounding box center [862, 358] width 36 height 18
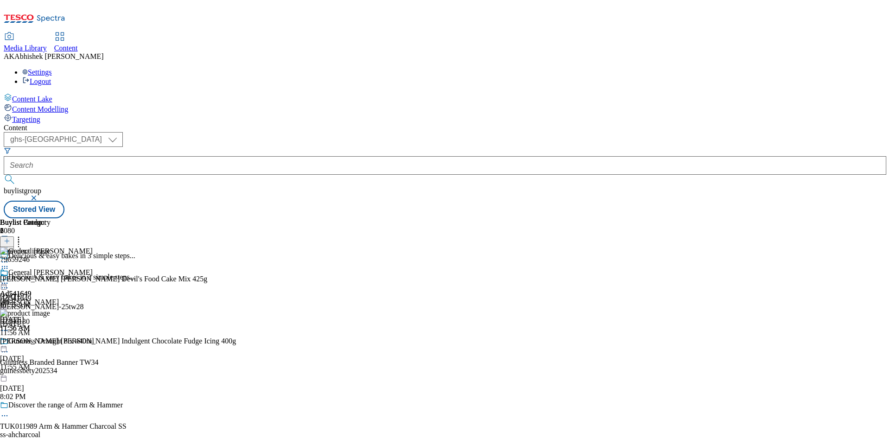
click at [9, 279] on icon at bounding box center [4, 283] width 9 height 9
click at [39, 300] on span "Edit" at bounding box center [34, 303] width 11 height 7
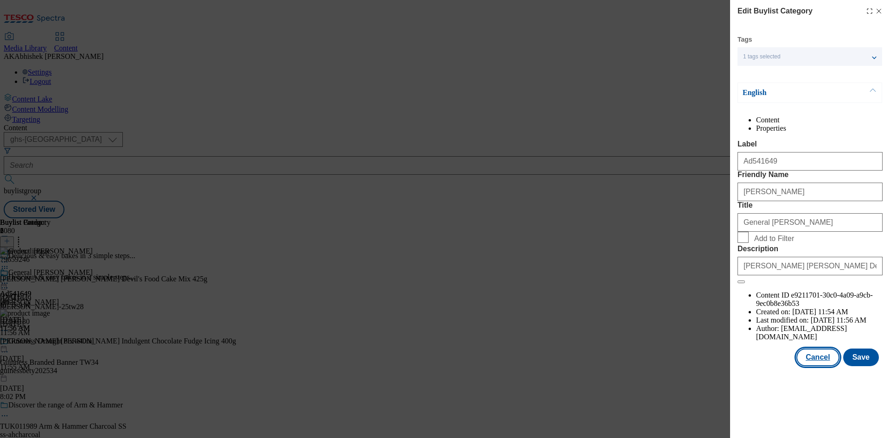
click at [818, 366] on button "Cancel" at bounding box center [818, 358] width 43 height 18
